Goal: Find contact information: Find contact information

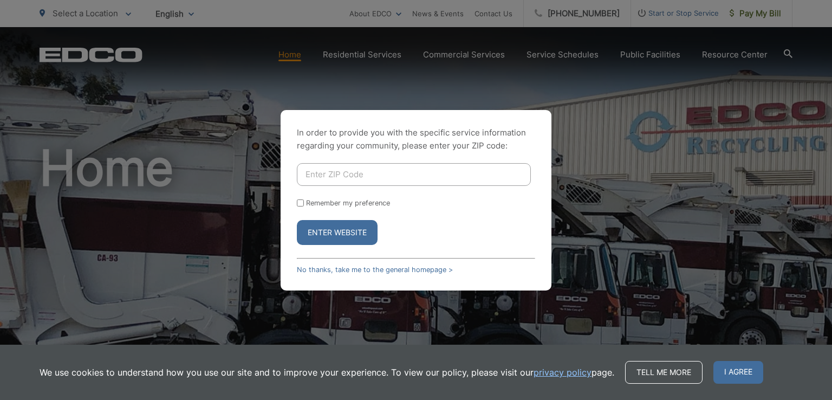
click at [338, 174] on input "Enter ZIP Code" at bounding box center [414, 174] width 234 height 23
type input "92064"
click at [303, 202] on input "Remember my preference" at bounding box center [300, 202] width 7 height 7
checkbox input "true"
click at [316, 234] on button "Enter Website" at bounding box center [337, 232] width 81 height 25
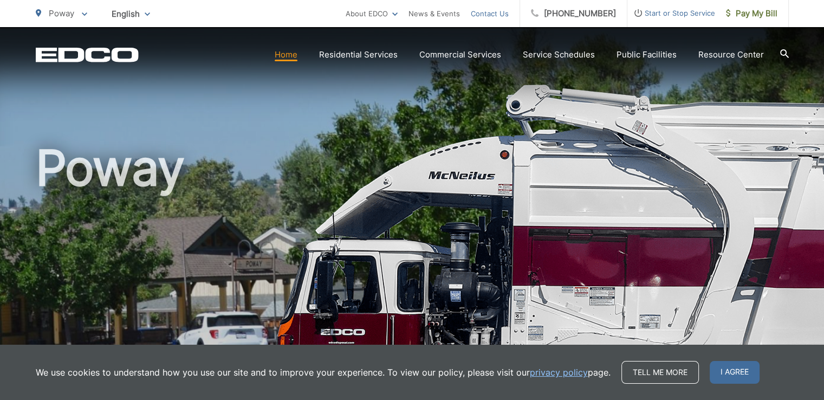
click at [503, 16] on link "Contact Us" at bounding box center [490, 13] width 38 height 13
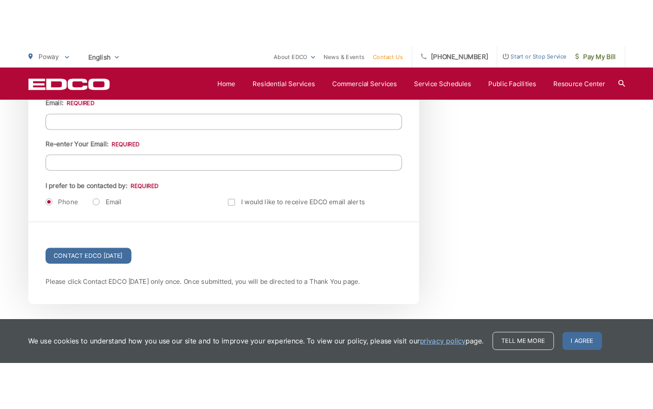
scroll to position [1313, 0]
